Goal: Navigation & Orientation: Find specific page/section

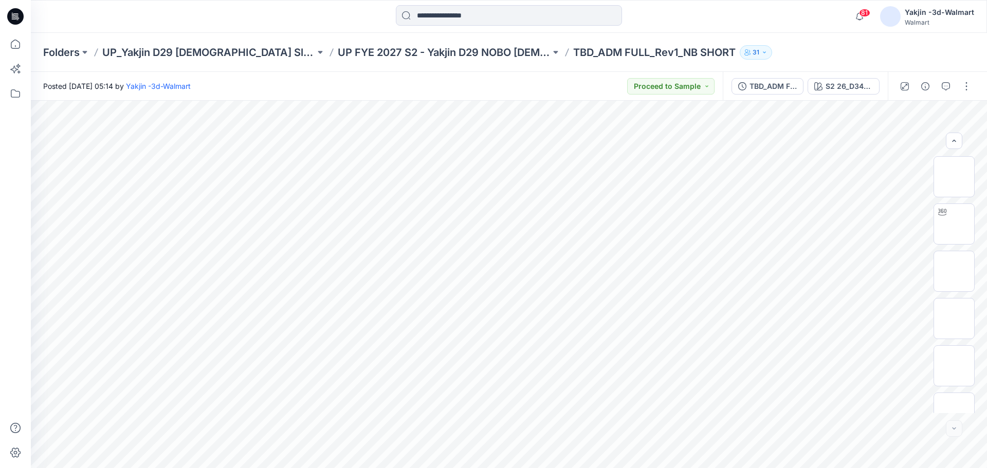
scroll to position [115, 0]
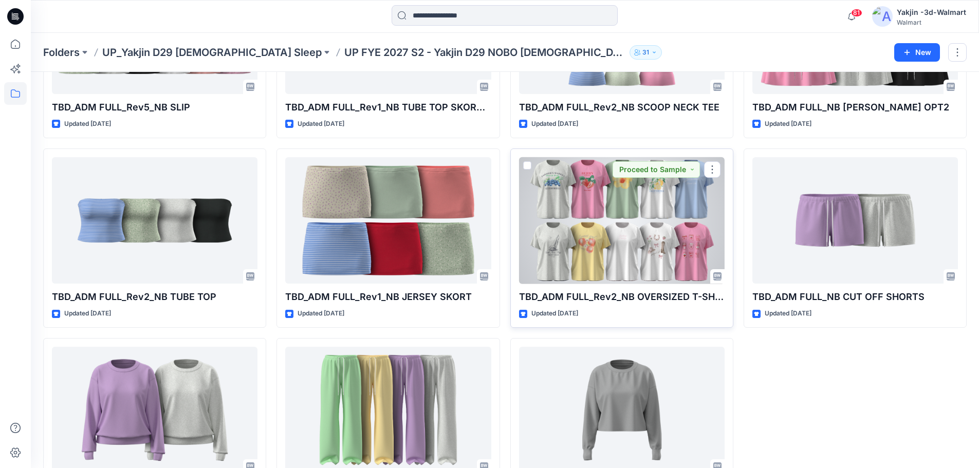
scroll to position [788, 0]
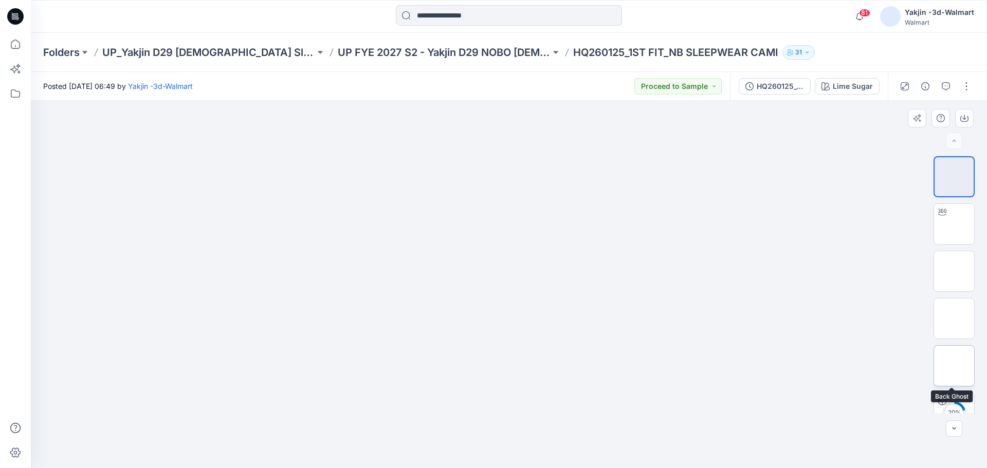
click at [954, 366] on img at bounding box center [954, 366] width 0 height 0
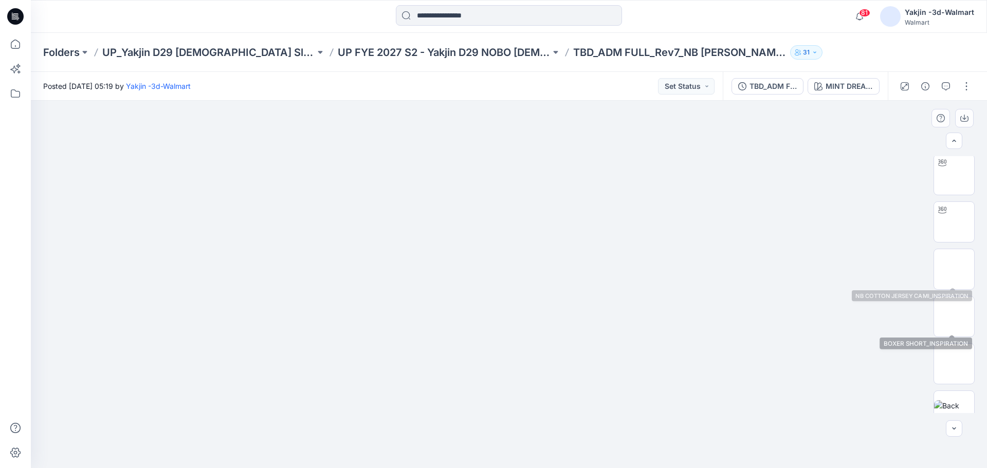
scroll to position [103, 0]
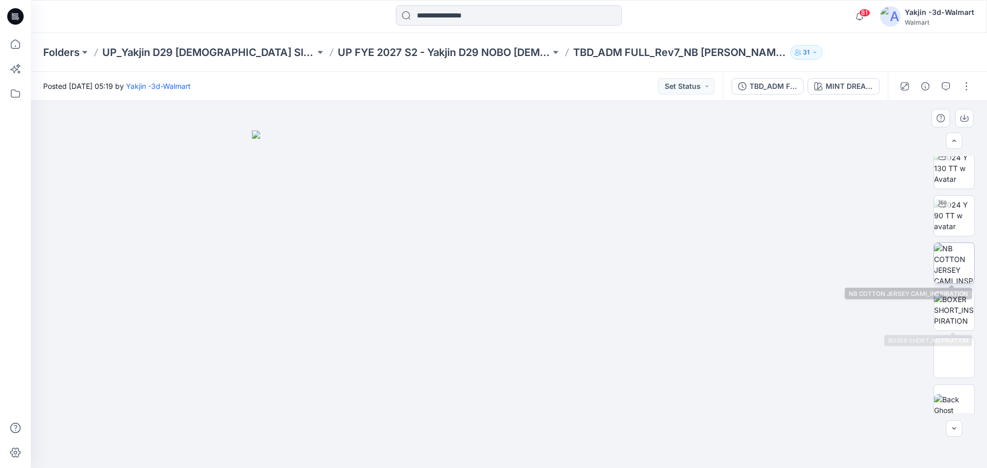
click at [958, 260] on img at bounding box center [954, 263] width 40 height 40
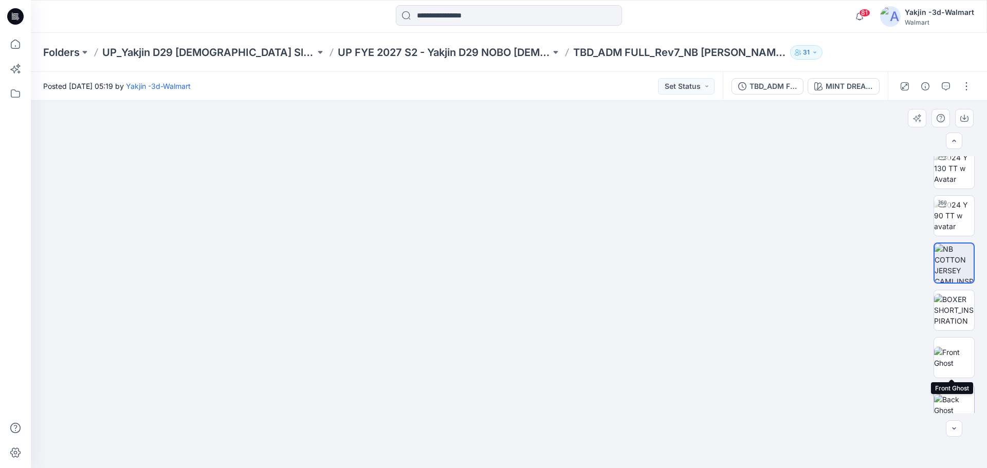
click at [955, 394] on img at bounding box center [954, 405] width 40 height 22
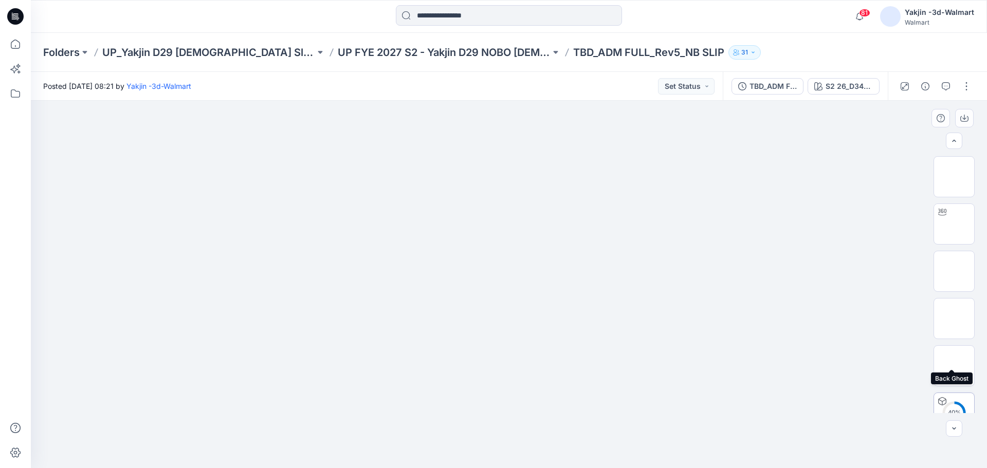
scroll to position [68, 0]
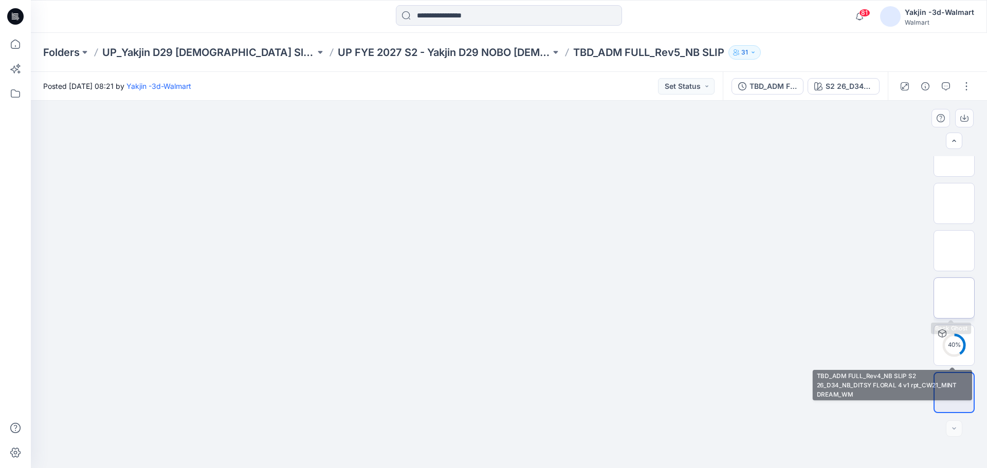
click at [954, 298] on img at bounding box center [954, 298] width 0 height 0
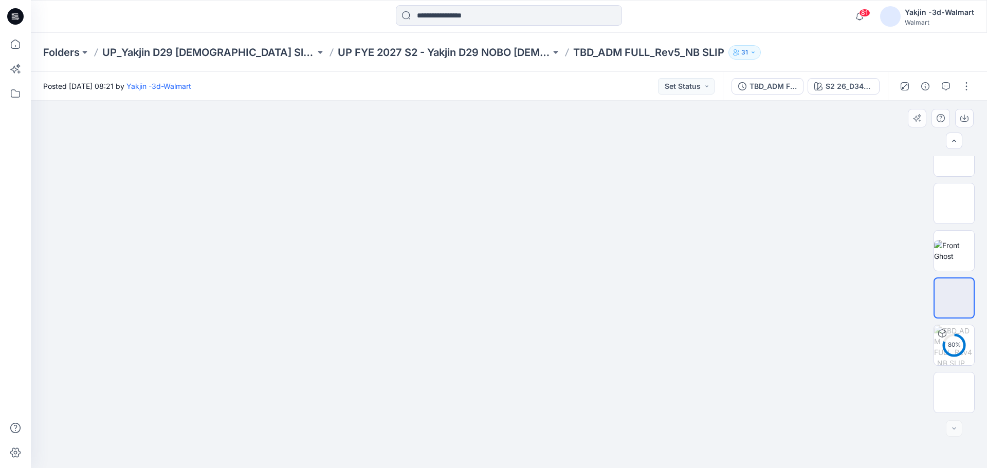
click at [636, 351] on div at bounding box center [509, 285] width 956 height 368
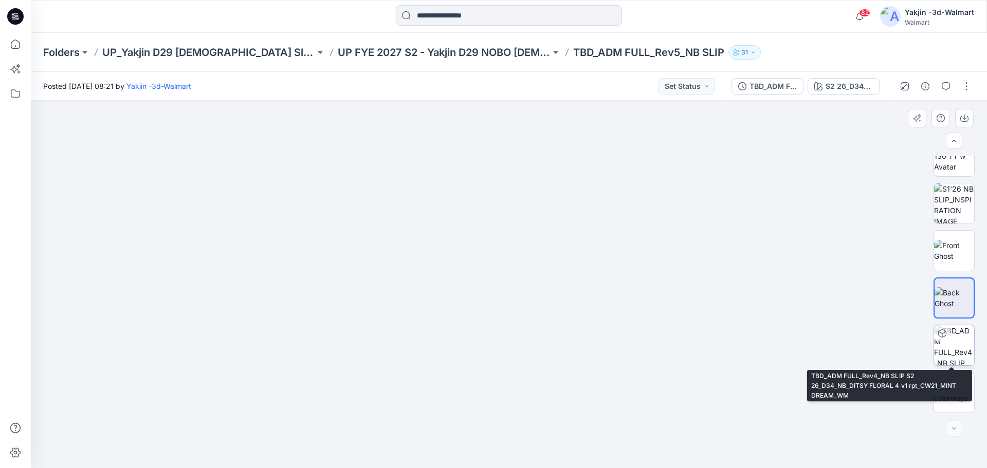
click at [950, 347] on img at bounding box center [954, 345] width 40 height 40
